Goal: Transaction & Acquisition: Purchase product/service

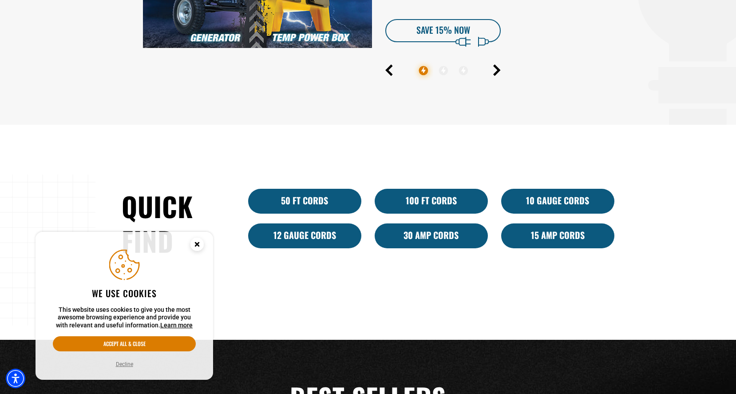
scroll to position [500, 0]
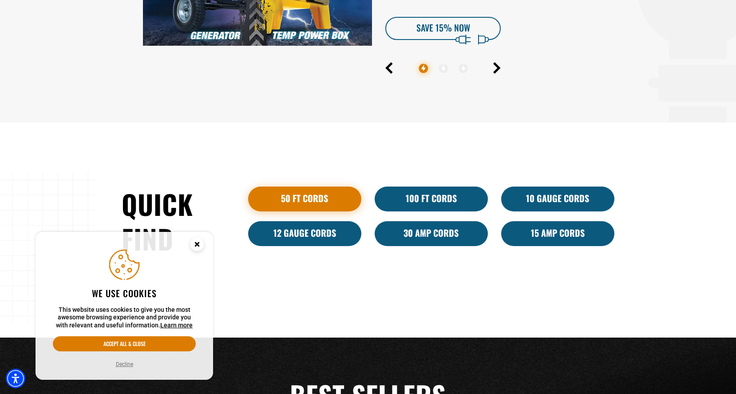
click at [302, 199] on link "50 ft cords" at bounding box center [304, 199] width 113 height 25
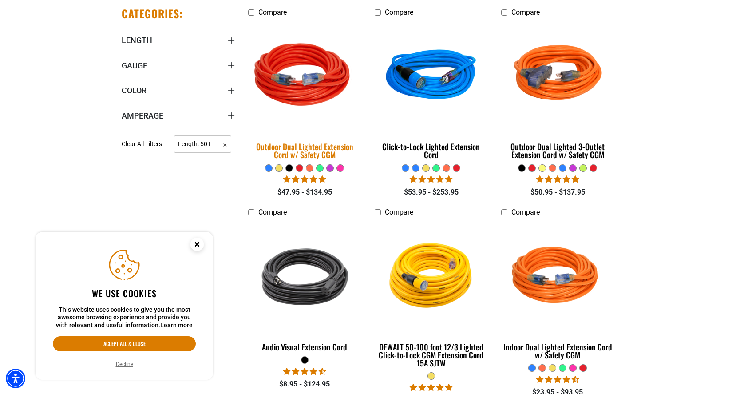
scroll to position [255, 0]
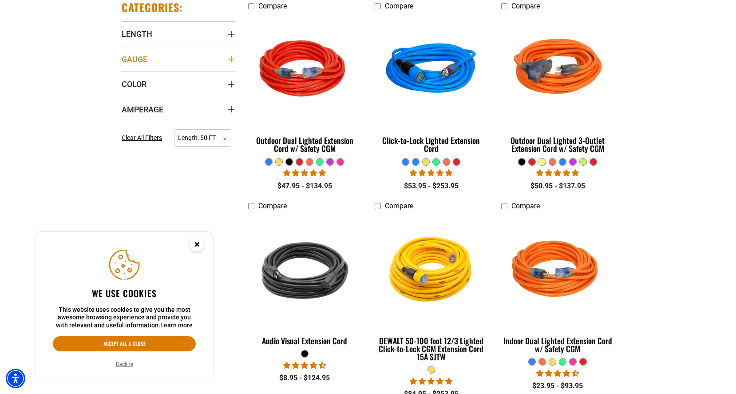
click at [136, 64] on summary "Gauge" at bounding box center [178, 59] width 113 height 25
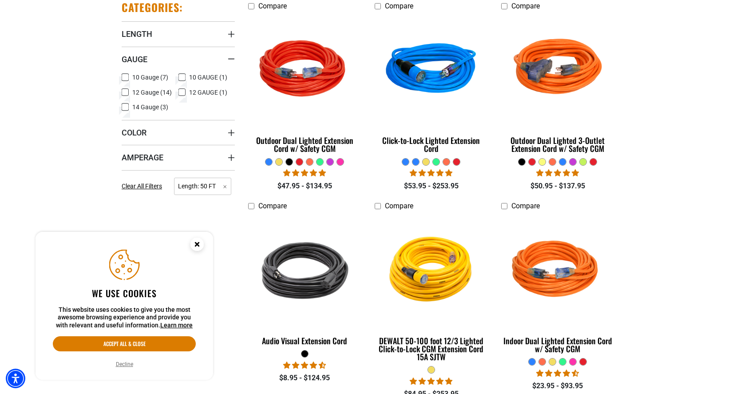
click at [126, 91] on icon at bounding box center [125, 93] width 7 height 12
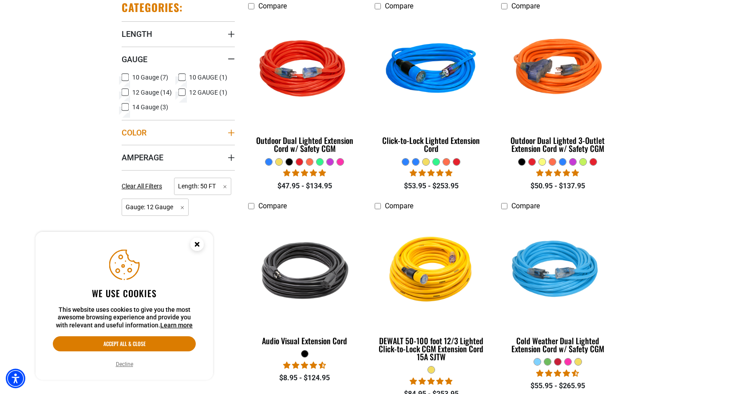
click at [155, 129] on summary "Color" at bounding box center [178, 132] width 113 height 25
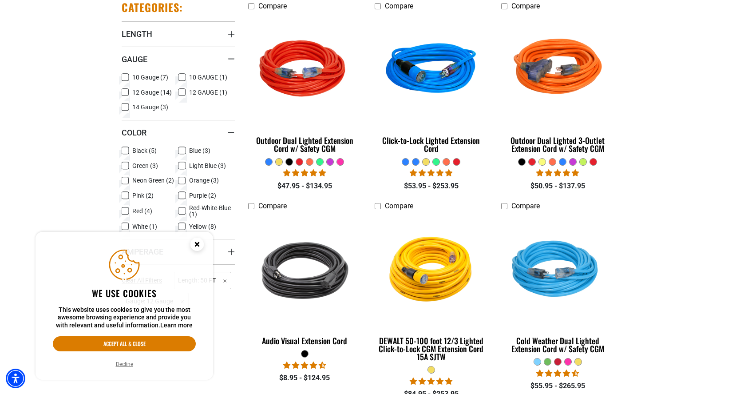
click at [184, 149] on icon at bounding box center [182, 151] width 7 height 12
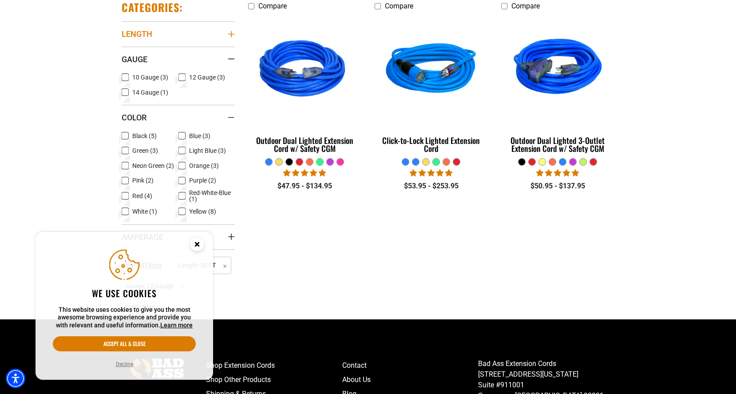
click at [159, 38] on summary "Length" at bounding box center [178, 33] width 113 height 25
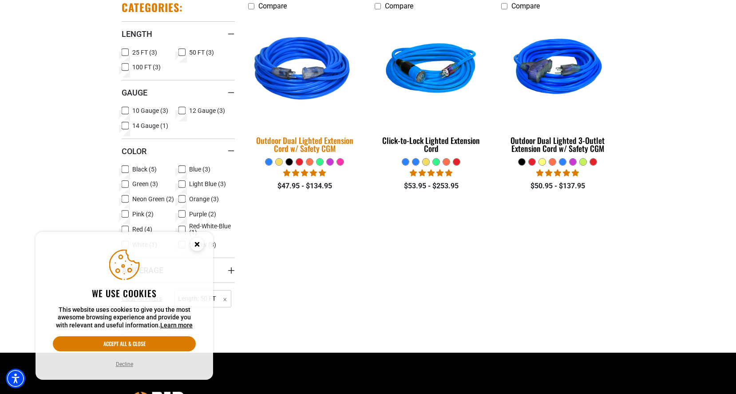
click at [257, 83] on img at bounding box center [305, 70] width 124 height 114
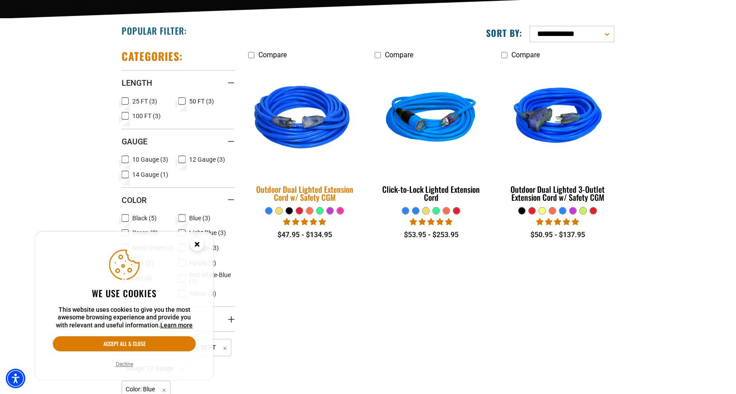
scroll to position [210, 0]
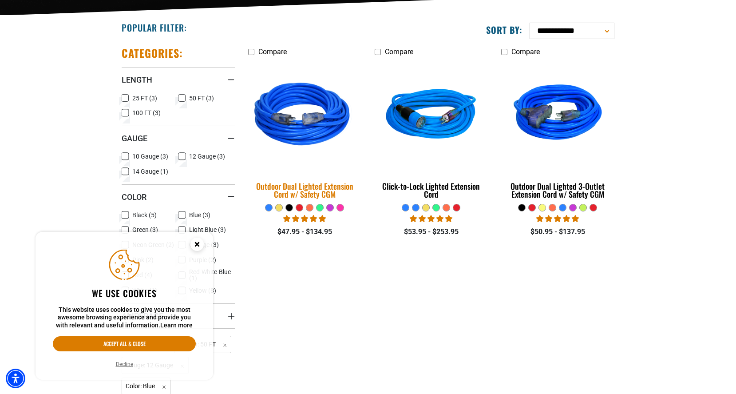
click at [300, 128] on img at bounding box center [305, 116] width 124 height 114
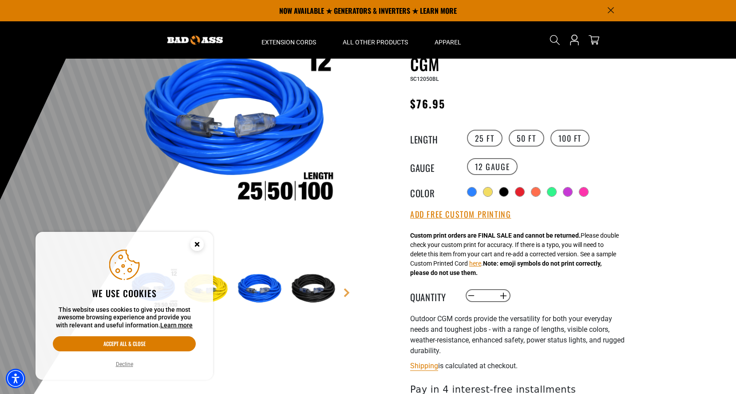
scroll to position [77, 0]
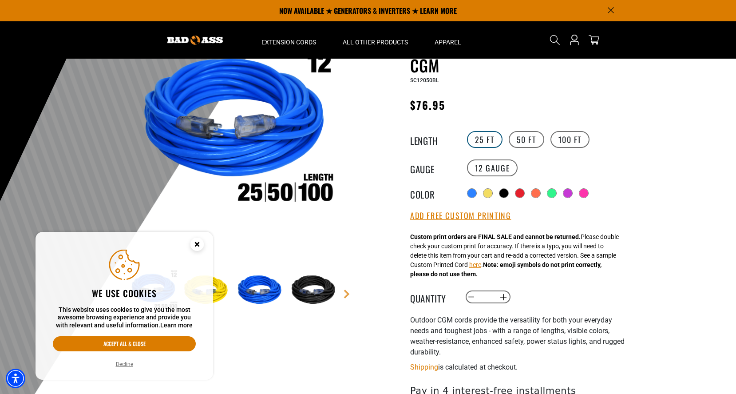
click at [489, 136] on label "25 FT" at bounding box center [485, 139] width 36 height 17
